Goal: Go to known website: Access a specific website the user already knows

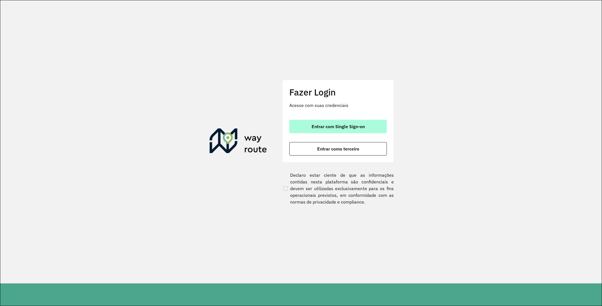
click at [350, 128] on span "Entrar com Single Sign-on" at bounding box center [338, 126] width 53 height 4
